Goal: Task Accomplishment & Management: Use online tool/utility

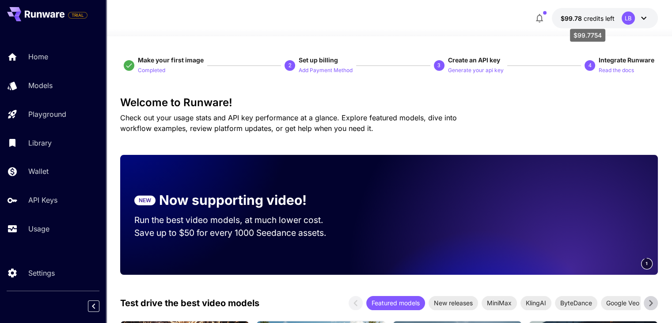
click at [605, 16] on span "credits left" at bounding box center [599, 19] width 31 height 8
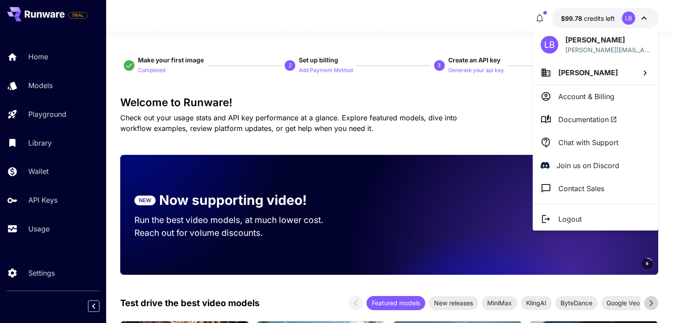
click at [42, 195] on div at bounding box center [339, 161] width 679 height 323
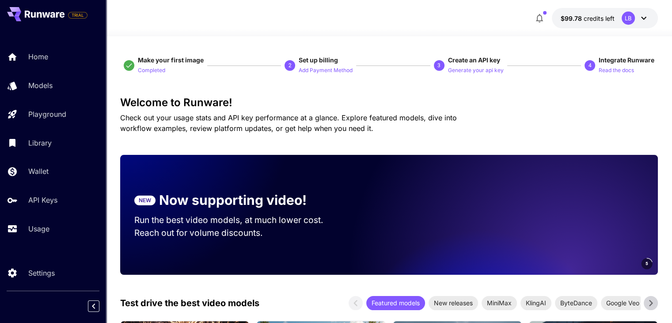
click at [38, 205] on div "[PERSON_NAME] Bakx [EMAIL_ADDRESS] Lucas Bakx Account & Billing Documentation C…" at bounding box center [70, 161] width 141 height 323
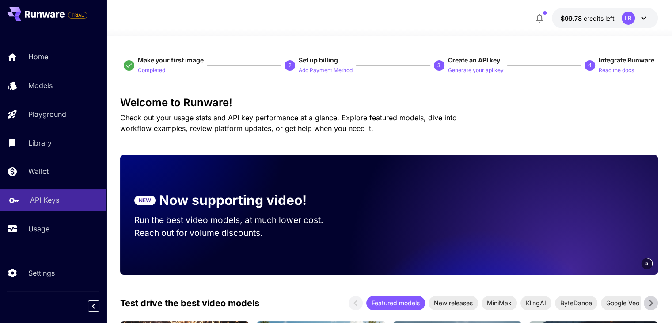
click at [41, 202] on p "API Keys" at bounding box center [44, 200] width 29 height 11
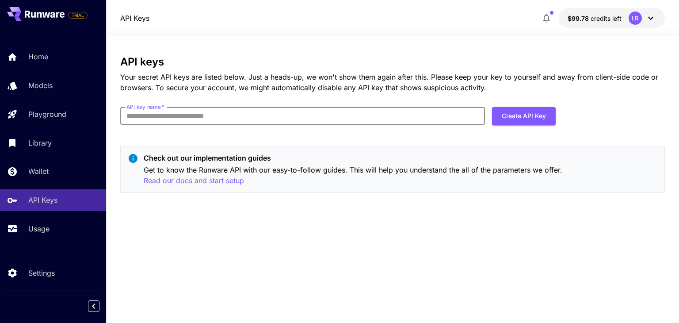
click at [176, 115] on input "API key name   *" at bounding box center [302, 116] width 365 height 18
click at [626, 16] on button "$99.78 credits left LB" at bounding box center [612, 18] width 106 height 20
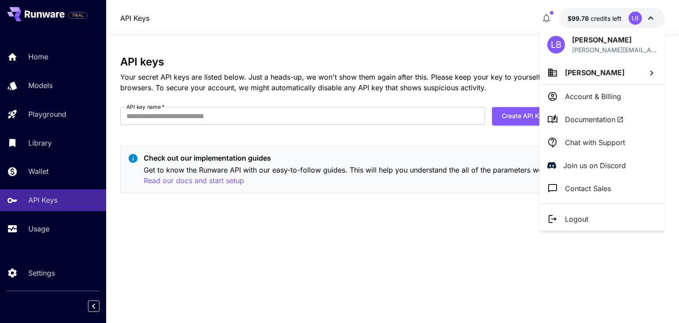
click at [578, 68] on span "[PERSON_NAME]" at bounding box center [595, 72] width 60 height 9
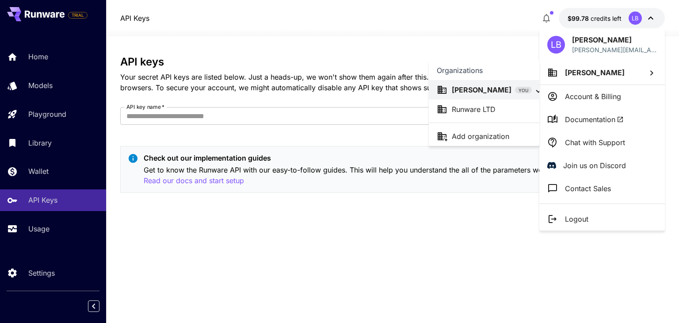
click at [462, 108] on p "Runware LTD" at bounding box center [474, 109] width 44 height 11
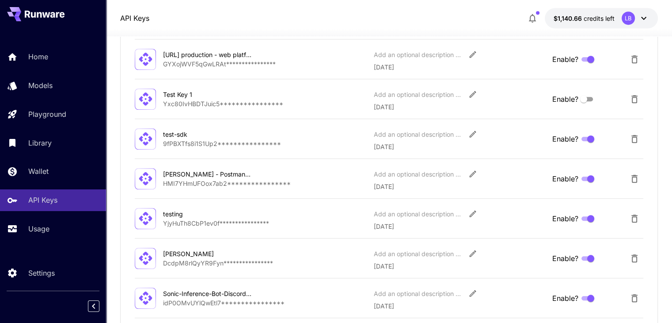
scroll to position [1234, 0]
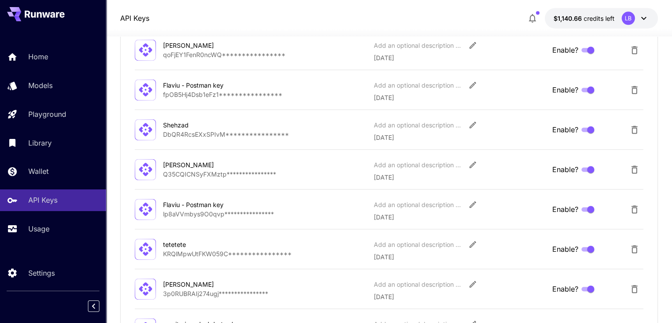
click at [195, 173] on p "**********" at bounding box center [264, 173] width 203 height 9
click at [146, 172] on icon at bounding box center [145, 169] width 13 height 13
click at [222, 173] on p "**********" at bounding box center [264, 173] width 203 height 9
click at [189, 172] on p "**********" at bounding box center [264, 173] width 203 height 9
click at [201, 169] on p "**********" at bounding box center [264, 173] width 203 height 9
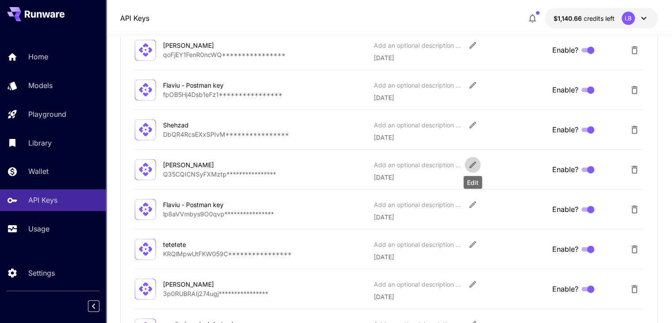
click at [470, 163] on icon "Edit" at bounding box center [472, 164] width 7 height 7
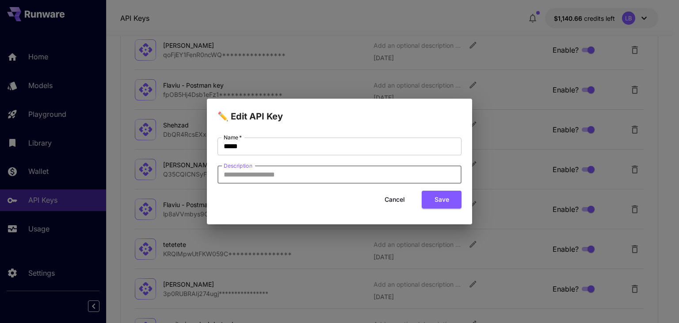
click at [279, 174] on input "Description" at bounding box center [339, 175] width 244 height 18
click at [396, 198] on button "Cancel" at bounding box center [395, 200] width 40 height 18
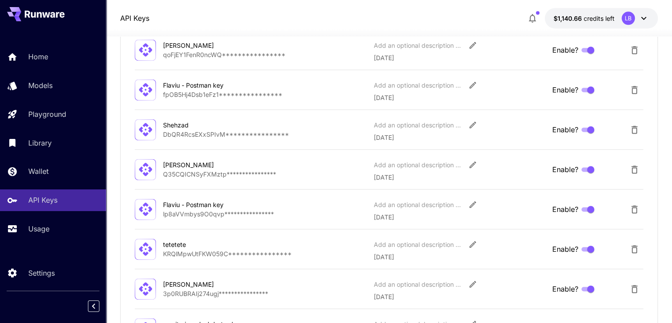
click at [172, 172] on p "**********" at bounding box center [264, 173] width 203 height 9
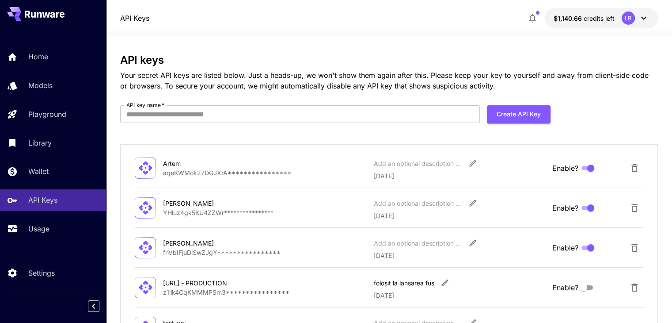
scroll to position [0, 0]
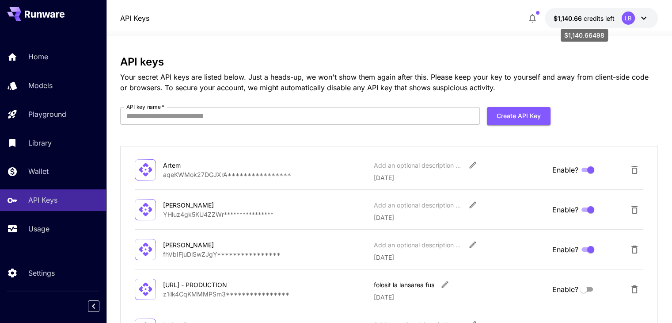
click at [592, 19] on span "credits left" at bounding box center [599, 19] width 31 height 8
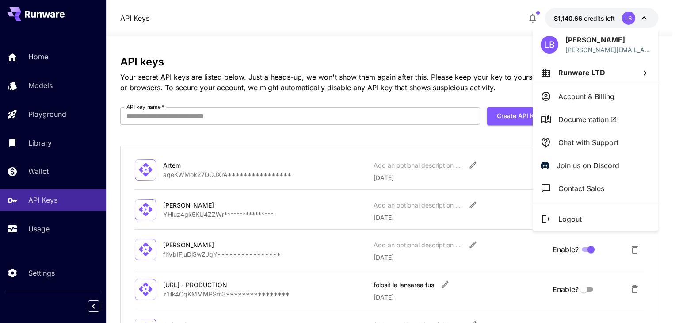
click at [576, 73] on span "Runware LTD" at bounding box center [581, 72] width 47 height 9
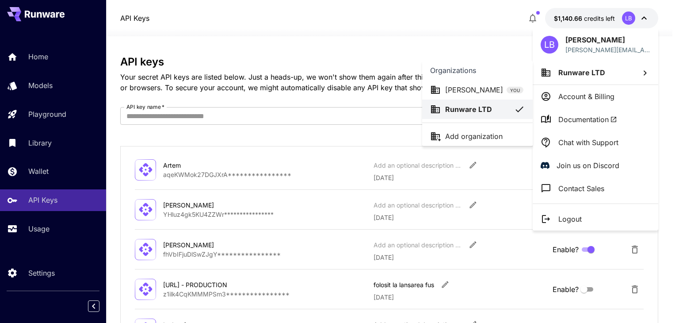
click at [466, 87] on p "[PERSON_NAME]" at bounding box center [474, 89] width 58 height 11
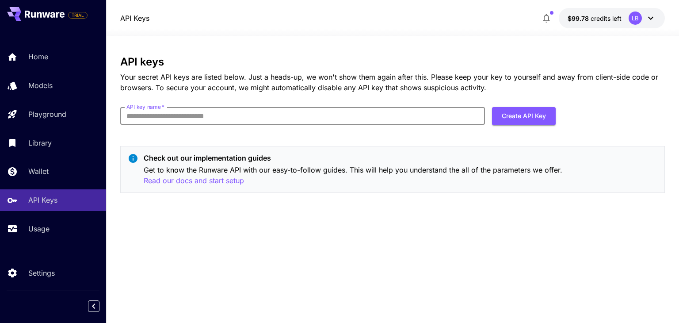
click at [150, 112] on input "API key name   *" at bounding box center [302, 116] width 365 height 18
click at [185, 78] on p "Your secret API keys are listed below. Just a heads-up, we won't show them agai…" at bounding box center [392, 82] width 544 height 21
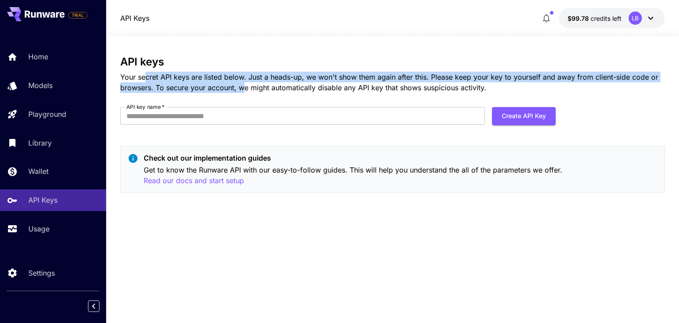
drag, startPoint x: 144, startPoint y: 80, endPoint x: 244, endPoint y: 82, distance: 100.8
click at [244, 82] on p "Your secret API keys are listed below. Just a heads-up, we won't show them agai…" at bounding box center [392, 82] width 544 height 21
click at [268, 82] on p "Your secret API keys are listed below. Just a heads-up, we won't show them agai…" at bounding box center [392, 82] width 544 height 21
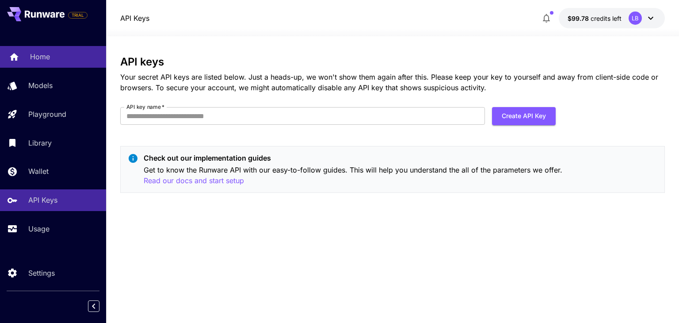
click at [54, 59] on div "Home" at bounding box center [64, 56] width 69 height 11
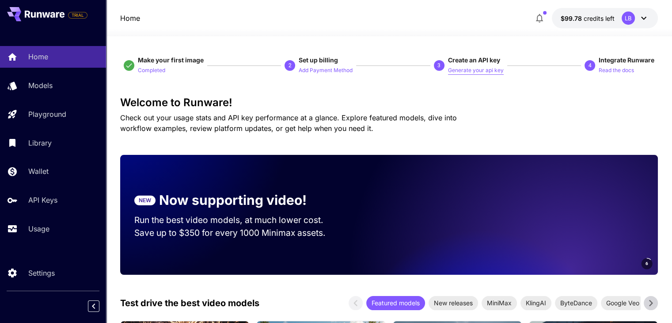
click at [478, 72] on p "Generate your api key" at bounding box center [476, 70] width 56 height 8
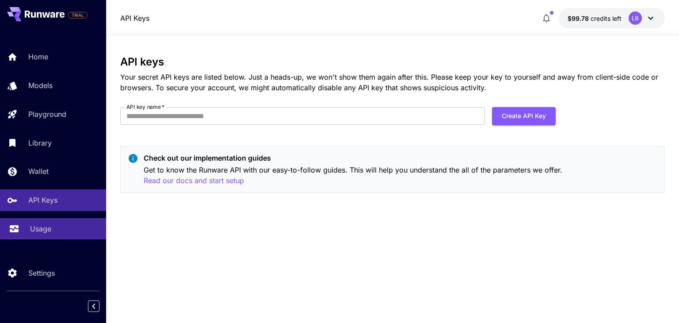
click at [39, 231] on p "Usage" at bounding box center [40, 228] width 21 height 11
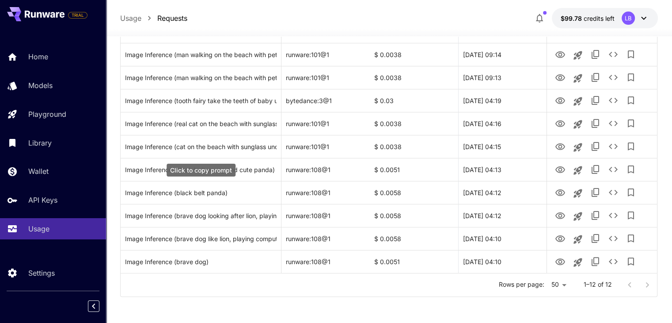
scroll to position [44, 0]
